Goal: Information Seeking & Learning: Understand process/instructions

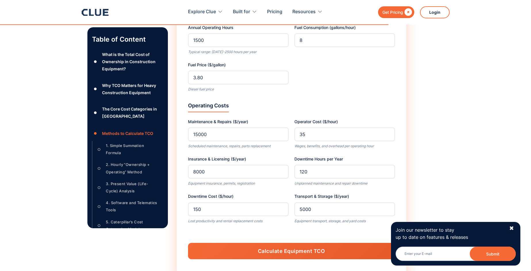
scroll to position [2557, 0]
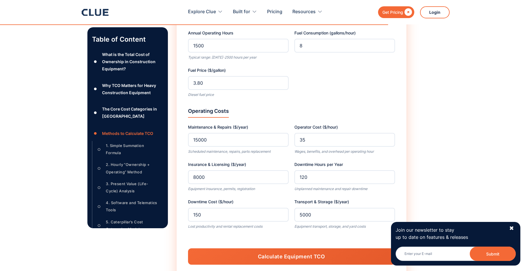
click at [288, 105] on form "Equipment Information Equipment Type Excavator Bulldozer Wheel Loader Backhoe L…" at bounding box center [291, 71] width 207 height 405
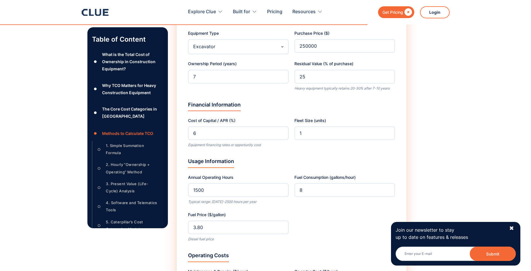
scroll to position [2356, 0]
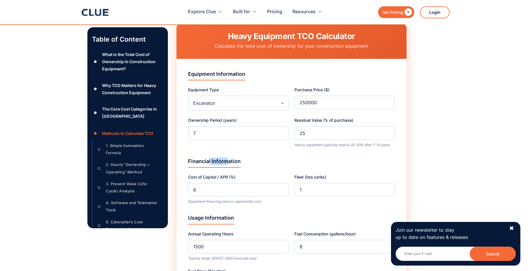
drag, startPoint x: 209, startPoint y: 163, endPoint x: 227, endPoint y: 163, distance: 17.8
click at [227, 163] on div "Financial Information" at bounding box center [214, 163] width 53 height 10
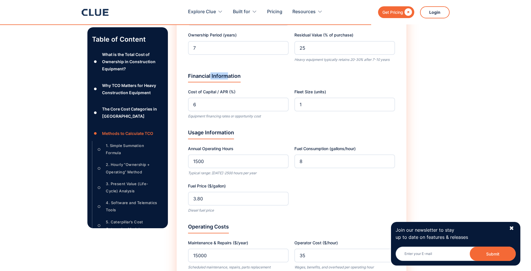
scroll to position [2442, 0]
drag, startPoint x: 213, startPoint y: 146, endPoint x: 258, endPoint y: 149, distance: 44.9
click at [258, 149] on label "Annual Operating Hours" at bounding box center [238, 147] width 101 height 7
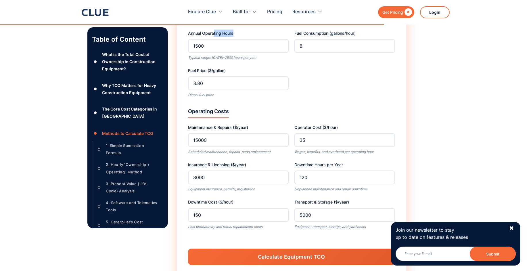
scroll to position [2557, 0]
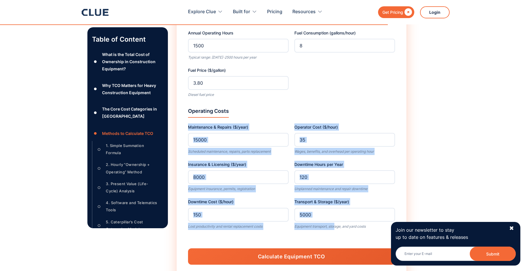
drag, startPoint x: 196, startPoint y: 121, endPoint x: 342, endPoint y: 228, distance: 181.4
click at [337, 229] on div "Operating Costs Maintenance & Repairs ($/year) 15000 Scheduled maintenance, rep…" at bounding box center [291, 168] width 207 height 122
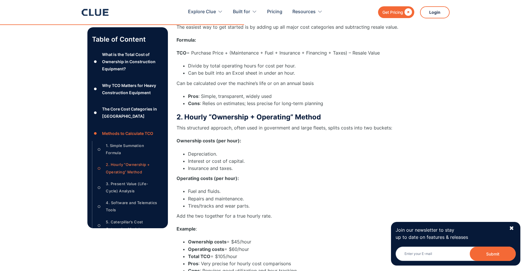
scroll to position [1522, 0]
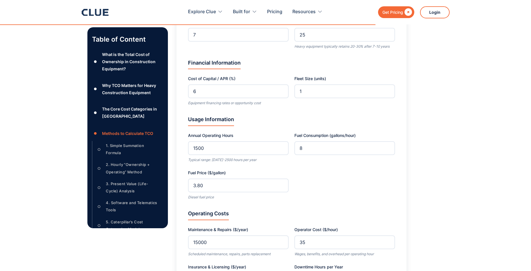
scroll to position [2499, 0]
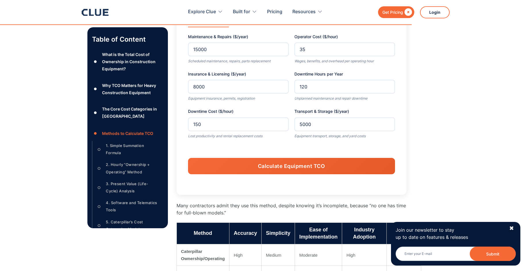
scroll to position [2729, 0]
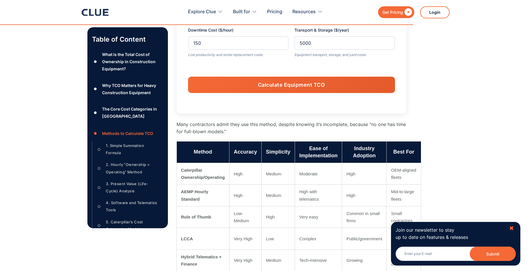
click at [511, 227] on div "✖" at bounding box center [511, 228] width 5 height 7
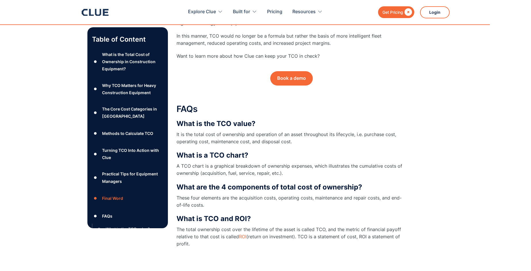
scroll to position [3189, 0]
